Goal: Information Seeking & Learning: Learn about a topic

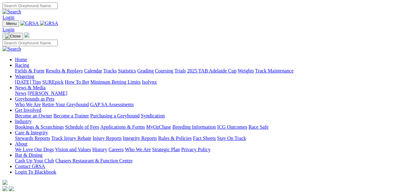
click at [23, 68] on link "Fields & Form" at bounding box center [29, 70] width 29 height 5
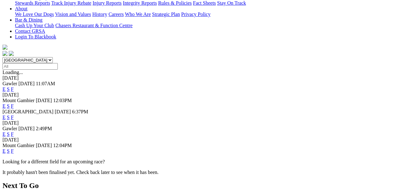
scroll to position [156, 0]
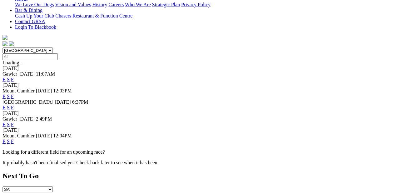
click at [14, 139] on link "F" at bounding box center [12, 141] width 3 height 5
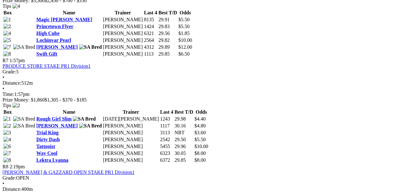
scroll to position [906, 0]
